Goal: Check status

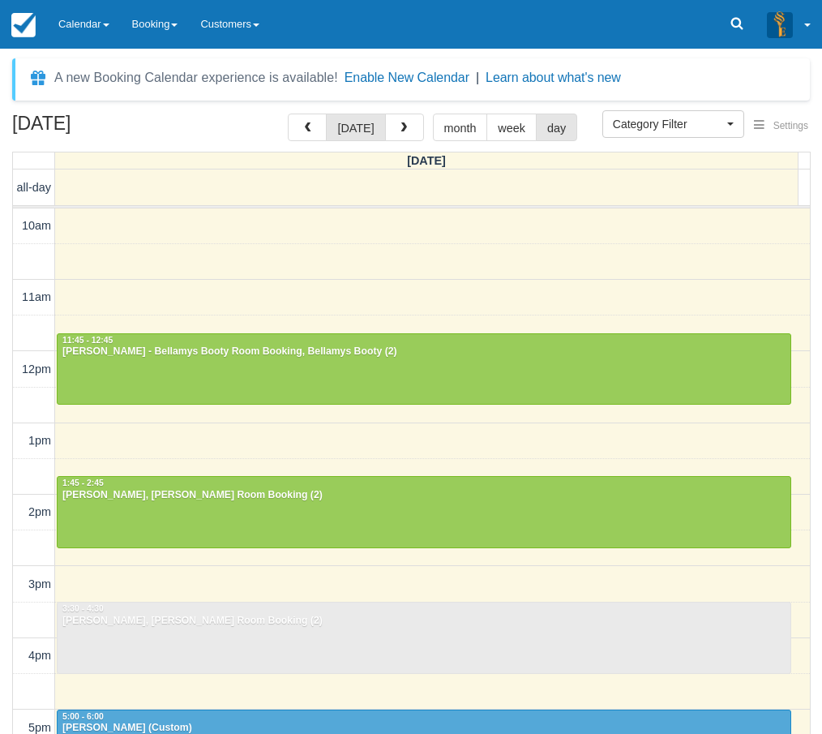
select select
click at [4, 375] on div "October 13, 2025 today month week day Monday all-day 10am 11am 12pm 1pm 2pm 3pm…" at bounding box center [411, 467] width 822 height 707
click at [101, 21] on link "Calendar" at bounding box center [84, 24] width 74 height 49
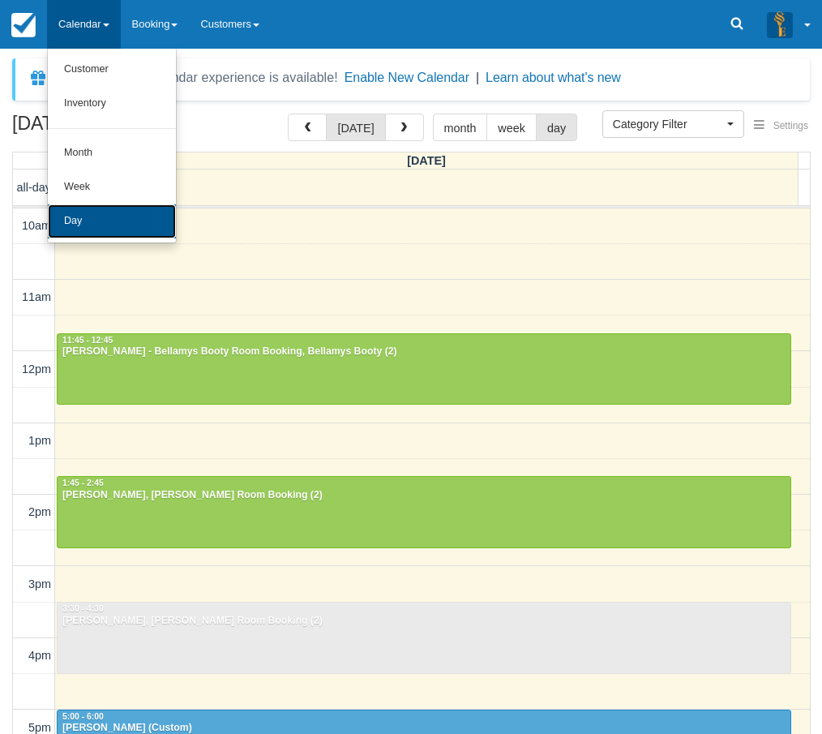
click at [93, 216] on link "Day" at bounding box center [112, 221] width 128 height 34
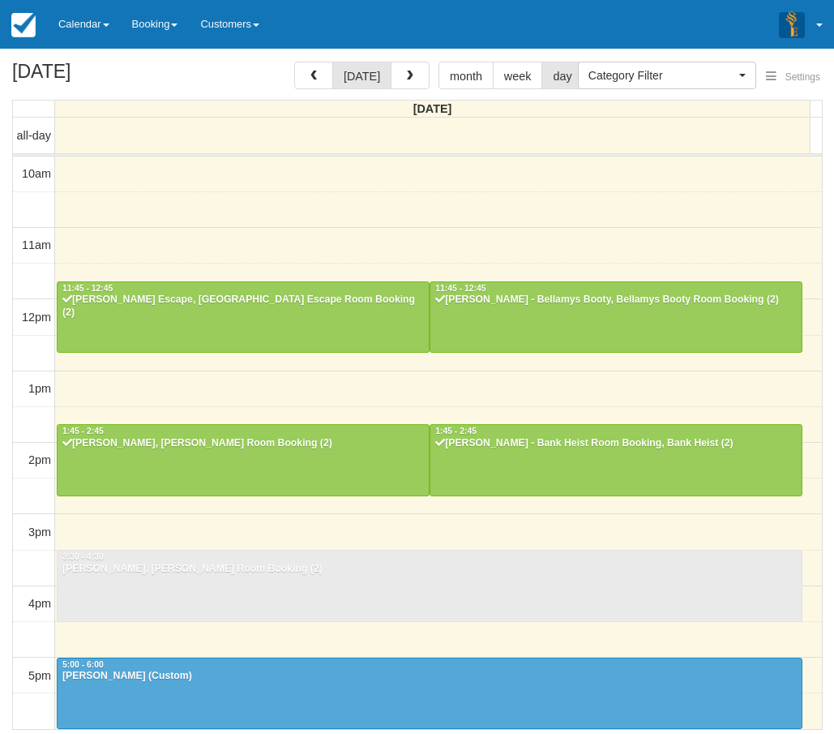
select select
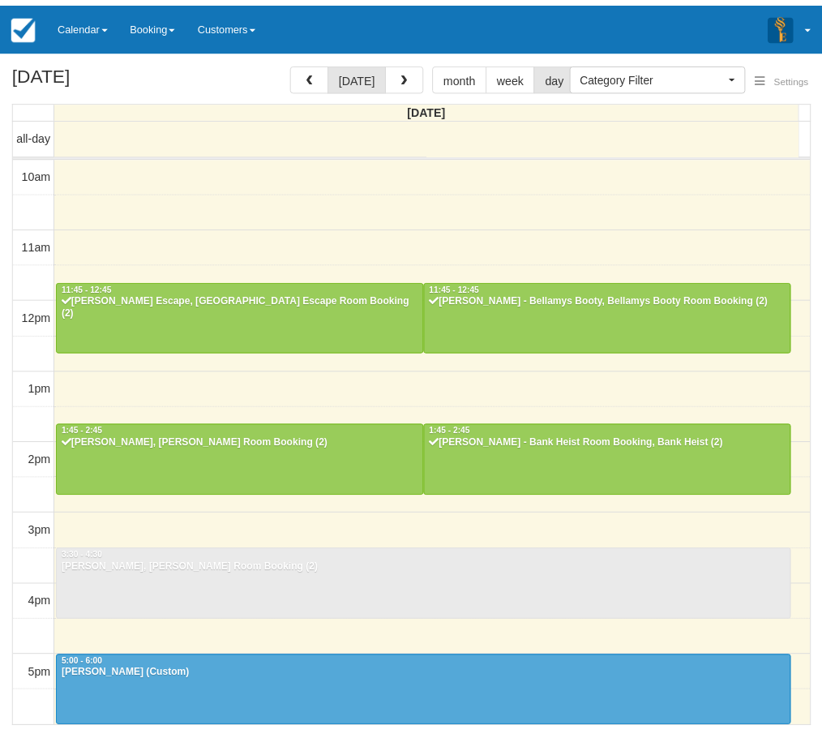
scroll to position [216, 0]
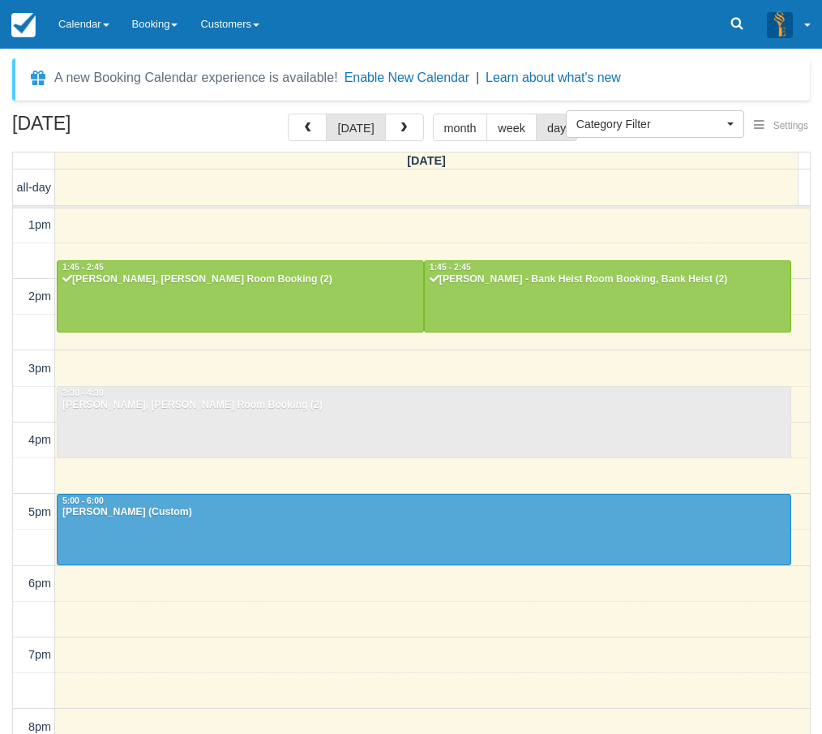
click at [11, 470] on div "October 13, 2025 today month week day Monday all-day 10am 11am 12pm 1pm 2pm 3pm…" at bounding box center [411, 448] width 822 height 668
click at [10, 470] on div "October 13, 2025 today month week day Monday all-day 10am 11am 12pm 1pm 2pm 3pm…" at bounding box center [411, 448] width 822 height 668
click at [2, 293] on div "October 13, 2025 today month week day Monday all-day 10am 11am 12pm 1pm 2pm 3pm…" at bounding box center [411, 448] width 822 height 668
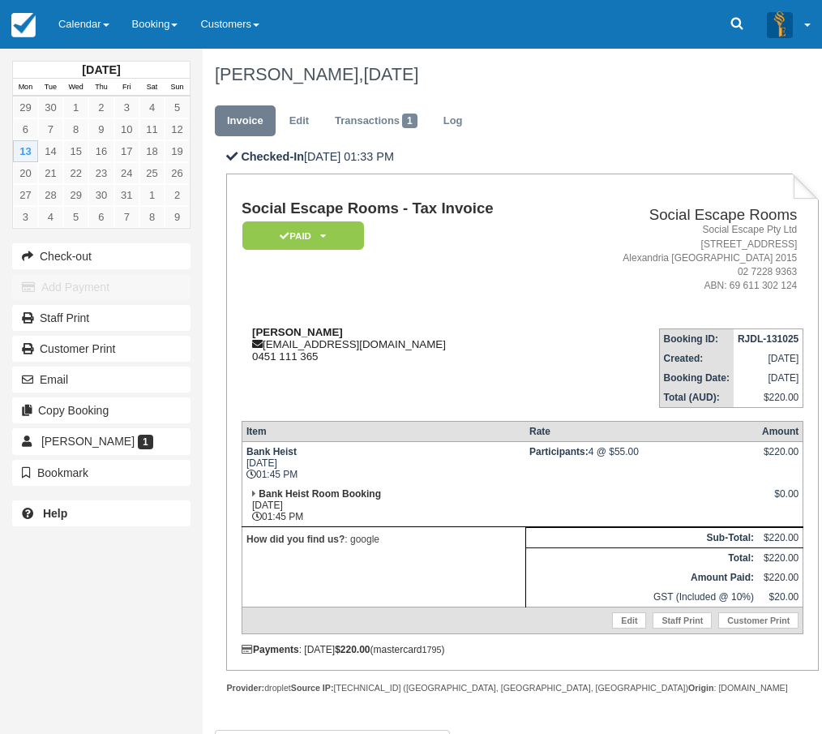
click at [272, 332] on strong "Natalia Dunshea" at bounding box center [297, 332] width 91 height 12
drag, startPoint x: 272, startPoint y: 332, endPoint x: 314, endPoint y: 332, distance: 42.2
click at [314, 332] on strong "Natalia Dunshea" at bounding box center [297, 332] width 91 height 12
copy strong "[PERSON_NAME]"
click at [15, 576] on div "October 2025 Mon Tue Wed Thu Fri Sat Sun 29 30 1 2 3 4 5 6 7 8 9 10 11 12 13 14…" at bounding box center [101, 367] width 203 height 734
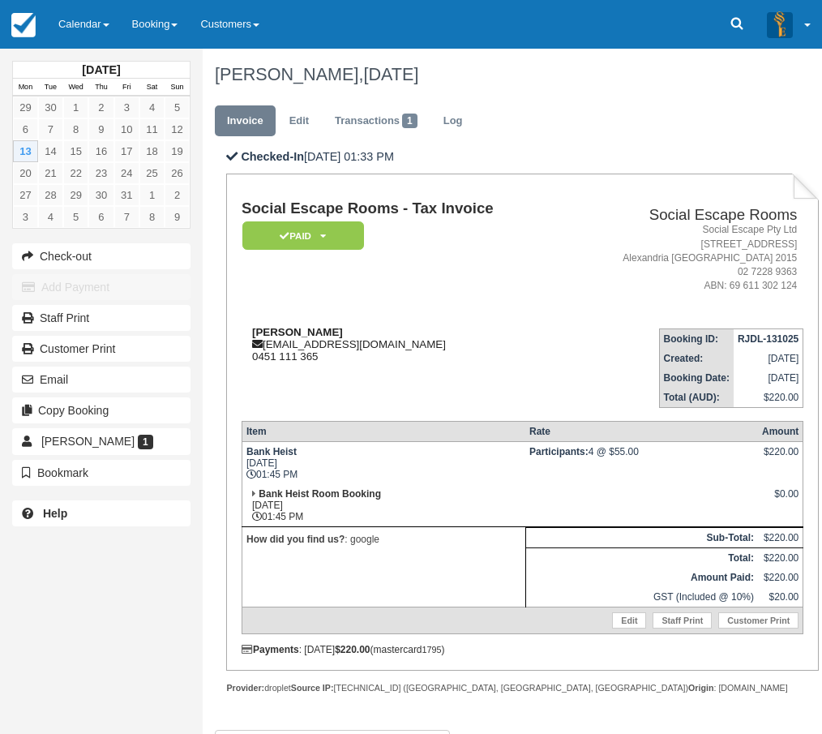
click at [277, 328] on strong "[PERSON_NAME]" at bounding box center [297, 332] width 91 height 12
drag, startPoint x: 277, startPoint y: 328, endPoint x: 298, endPoint y: 328, distance: 21.9
click at [298, 328] on strong "[PERSON_NAME]" at bounding box center [297, 332] width 91 height 12
click at [359, 124] on link "Transactions 1" at bounding box center [376, 121] width 107 height 32
click at [279, 331] on strong "[PERSON_NAME]" at bounding box center [297, 332] width 91 height 12
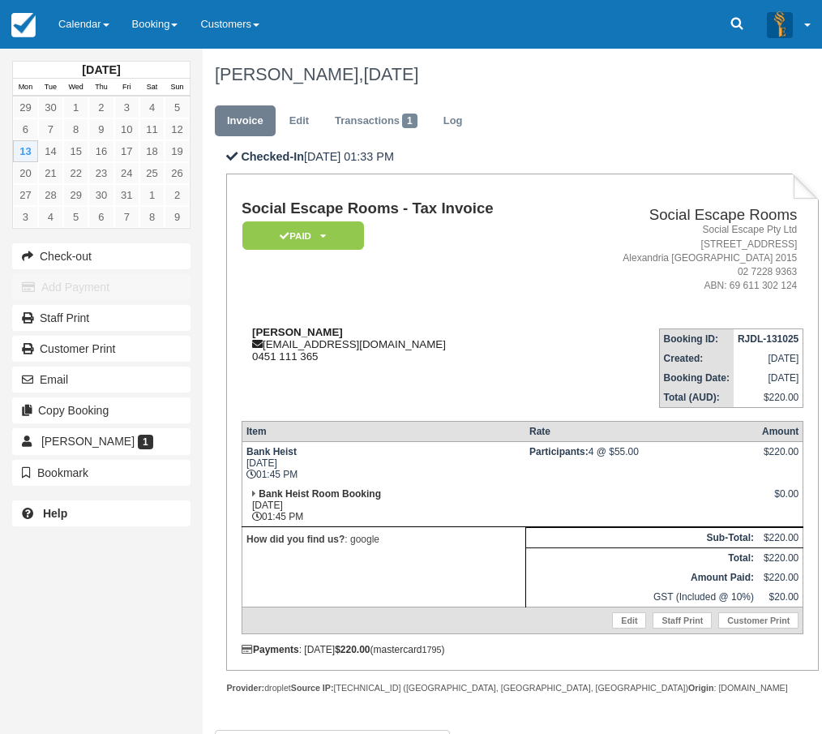
drag, startPoint x: 279, startPoint y: 331, endPoint x: 303, endPoint y: 333, distance: 24.4
click at [303, 333] on strong "[PERSON_NAME]" at bounding box center [297, 332] width 91 height 12
